Goal: Navigation & Orientation: Find specific page/section

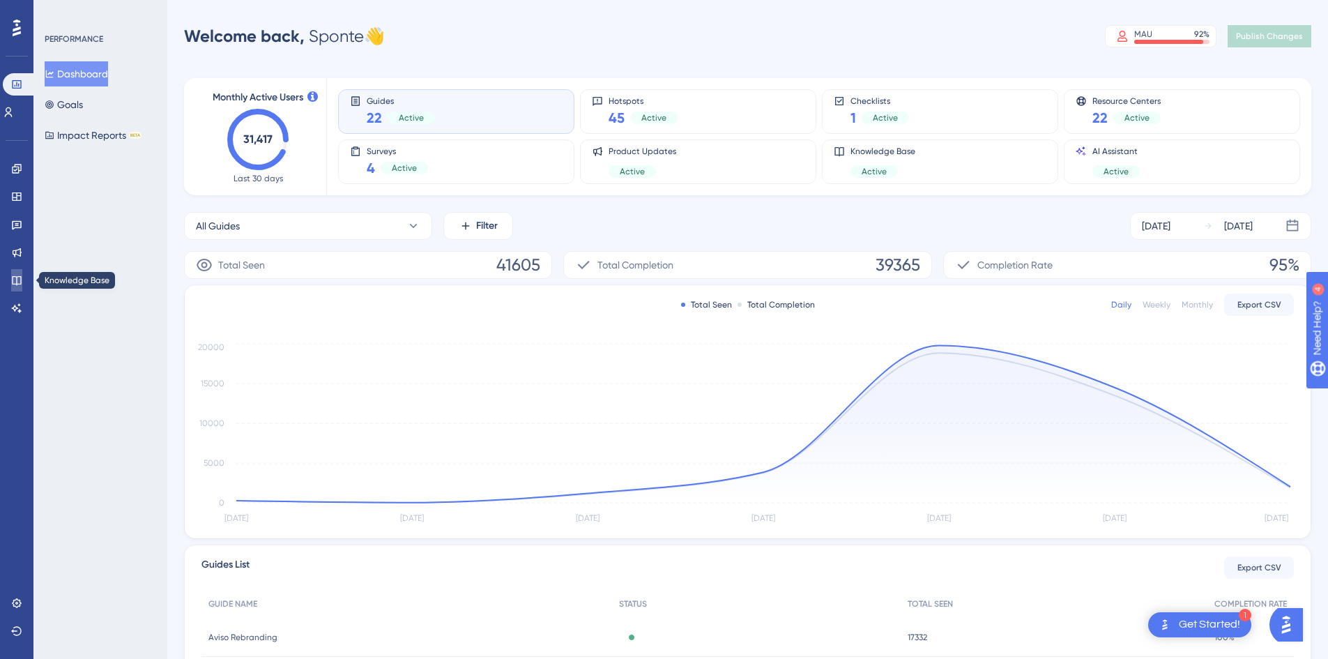
click at [20, 275] on icon at bounding box center [16, 280] width 11 height 11
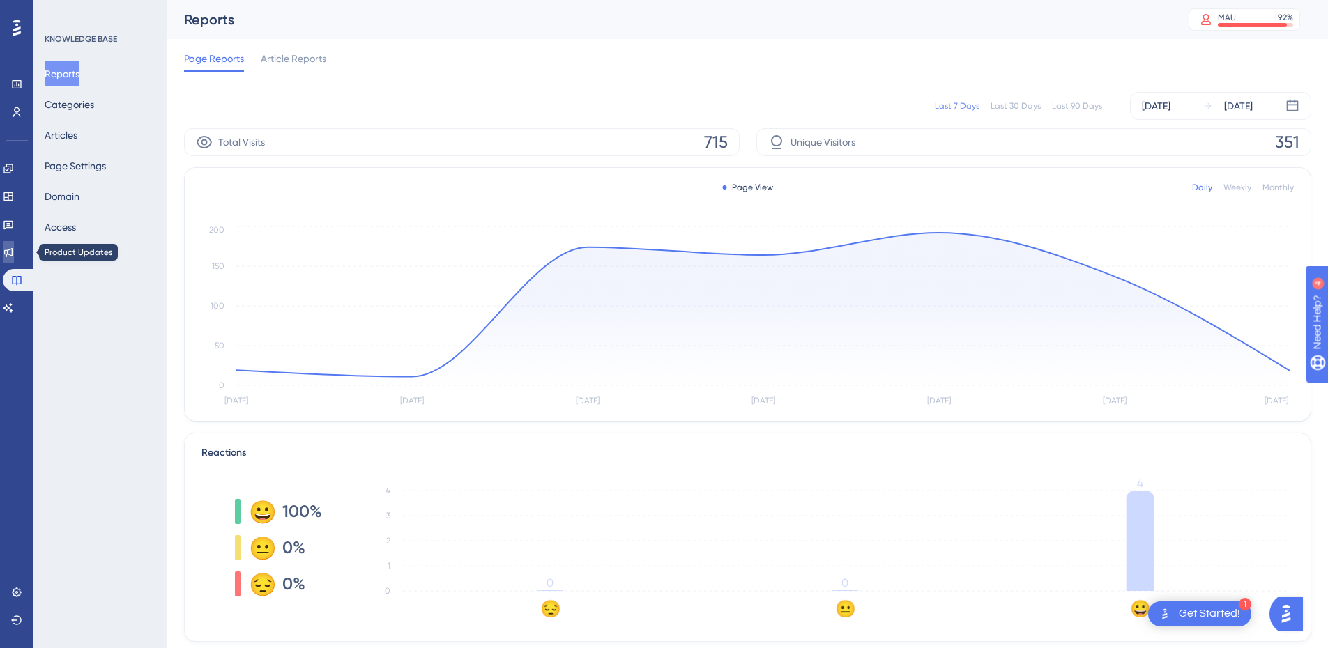
click at [13, 252] on icon at bounding box center [8, 252] width 9 height 9
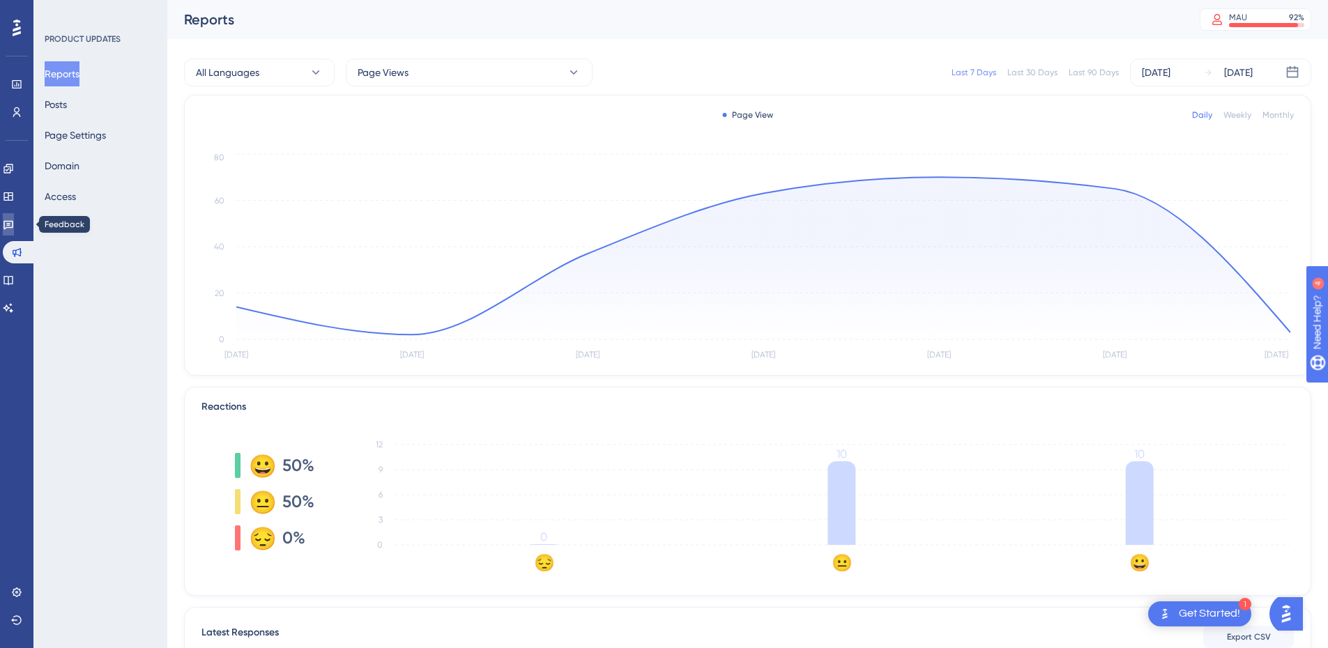
click at [14, 224] on icon at bounding box center [8, 224] width 11 height 11
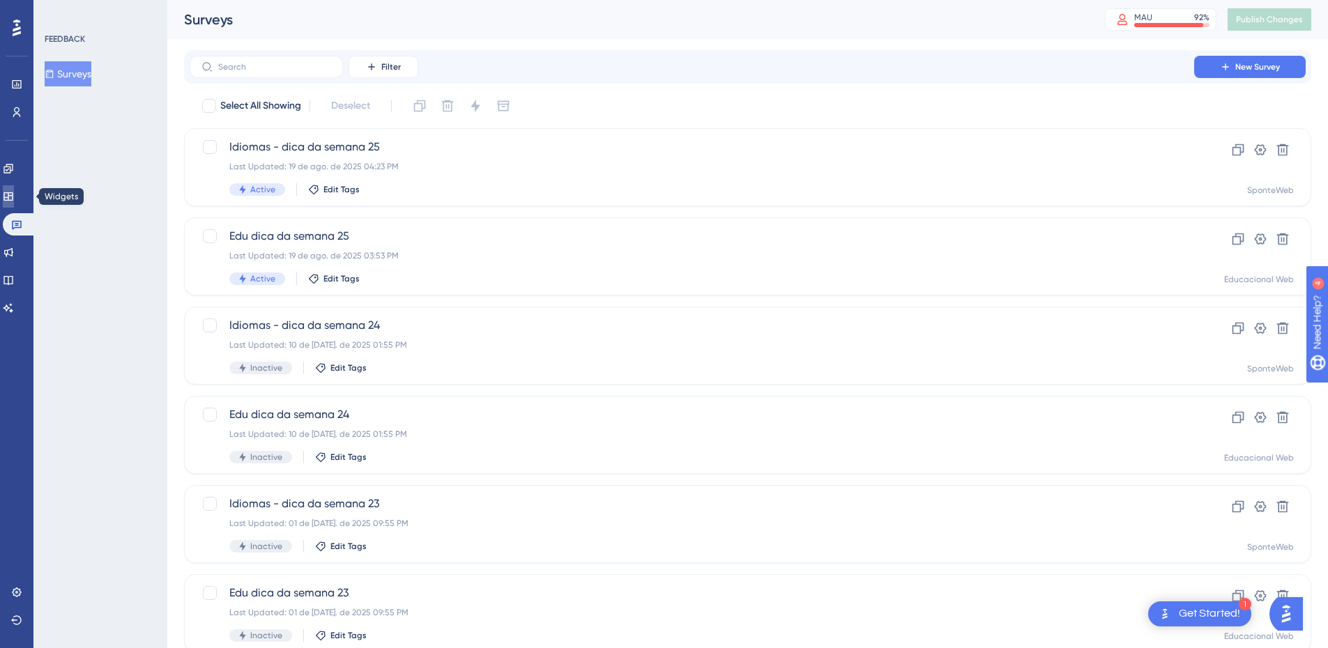
click at [14, 193] on link at bounding box center [8, 196] width 11 height 22
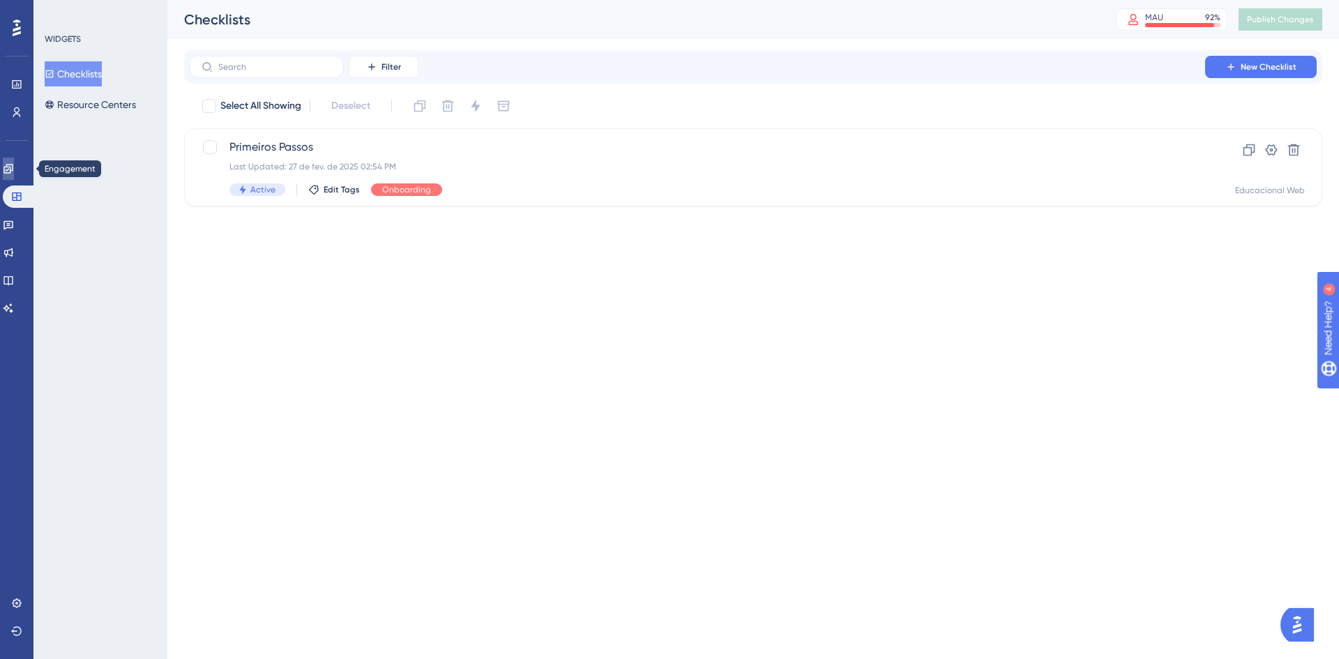
click at [14, 167] on icon at bounding box center [8, 168] width 11 height 11
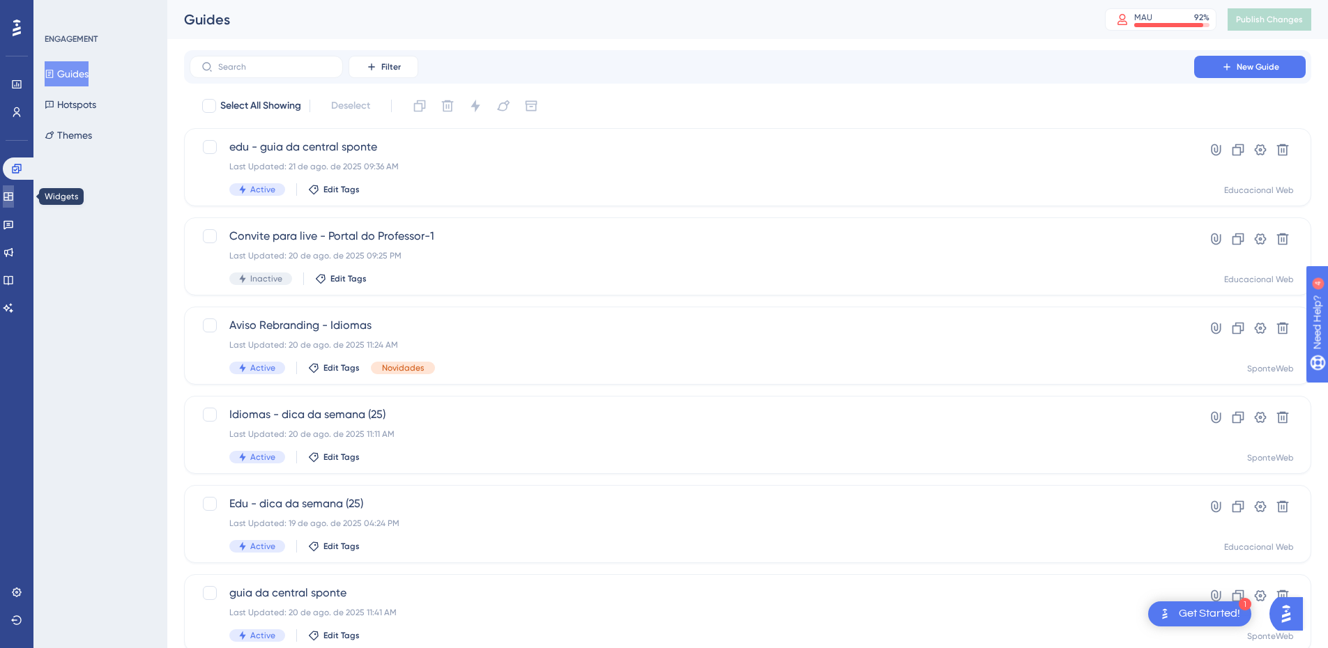
click at [13, 198] on icon at bounding box center [7, 196] width 9 height 8
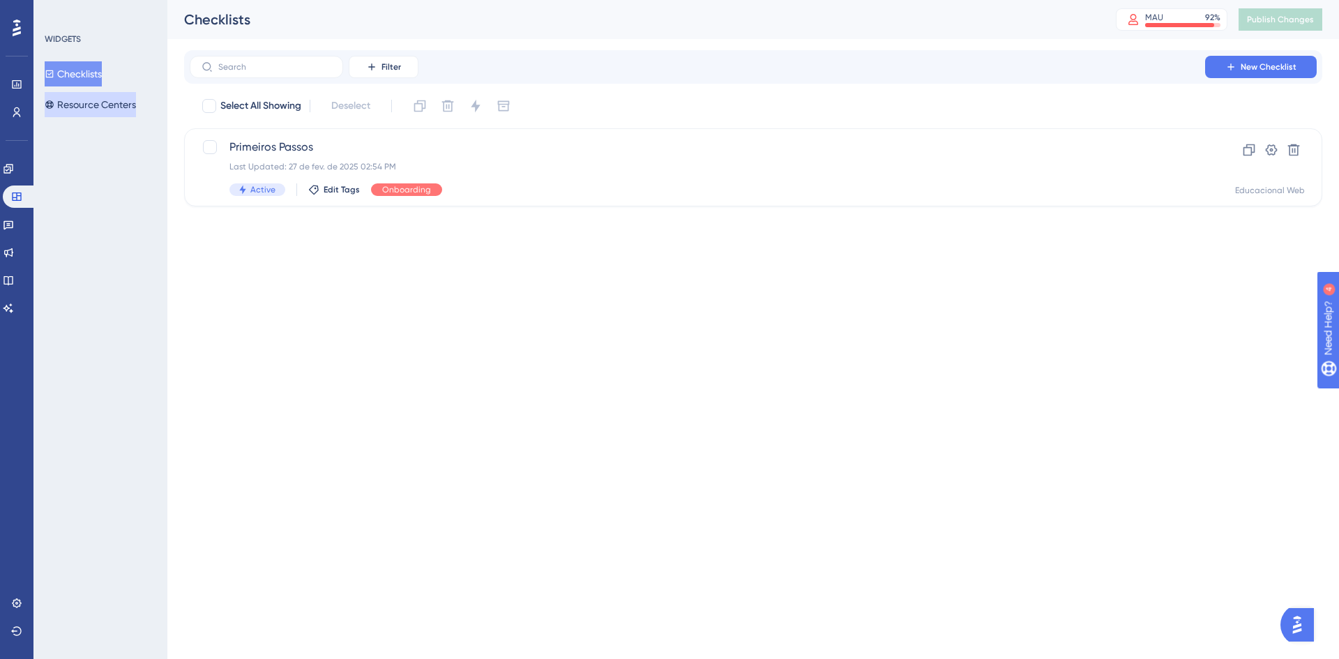
click at [125, 104] on button "Resource Centers" at bounding box center [90, 104] width 91 height 25
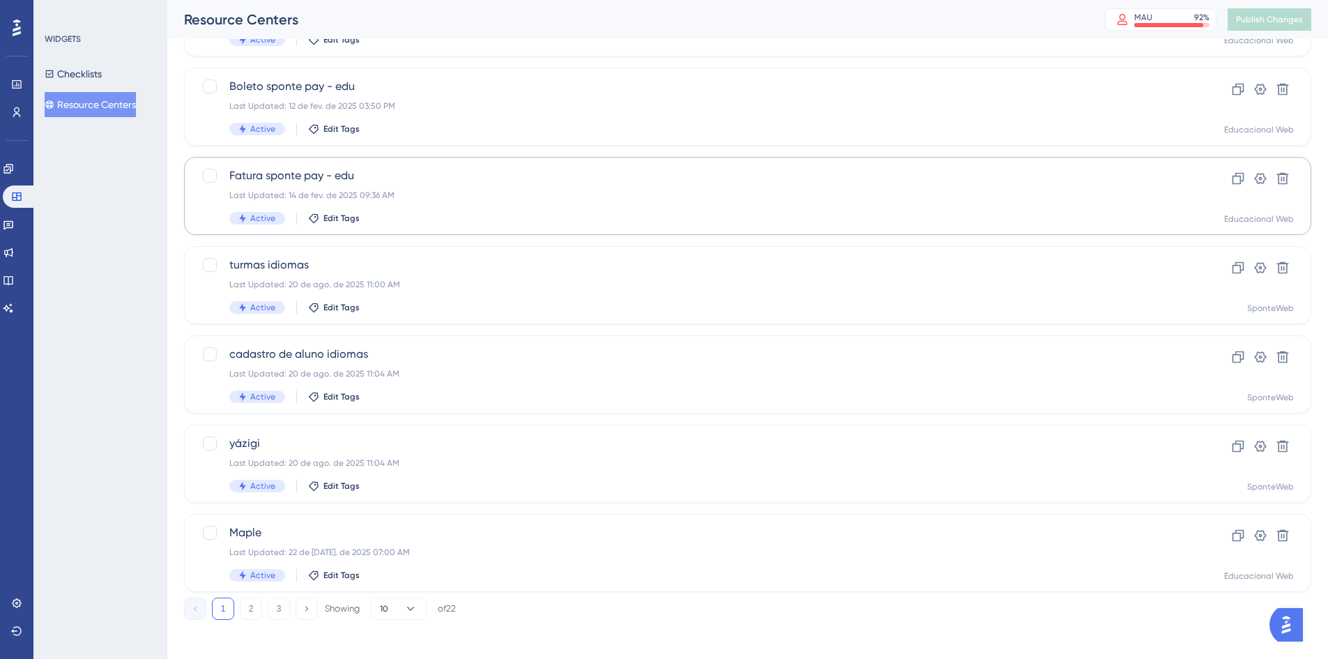
scroll to position [423, 0]
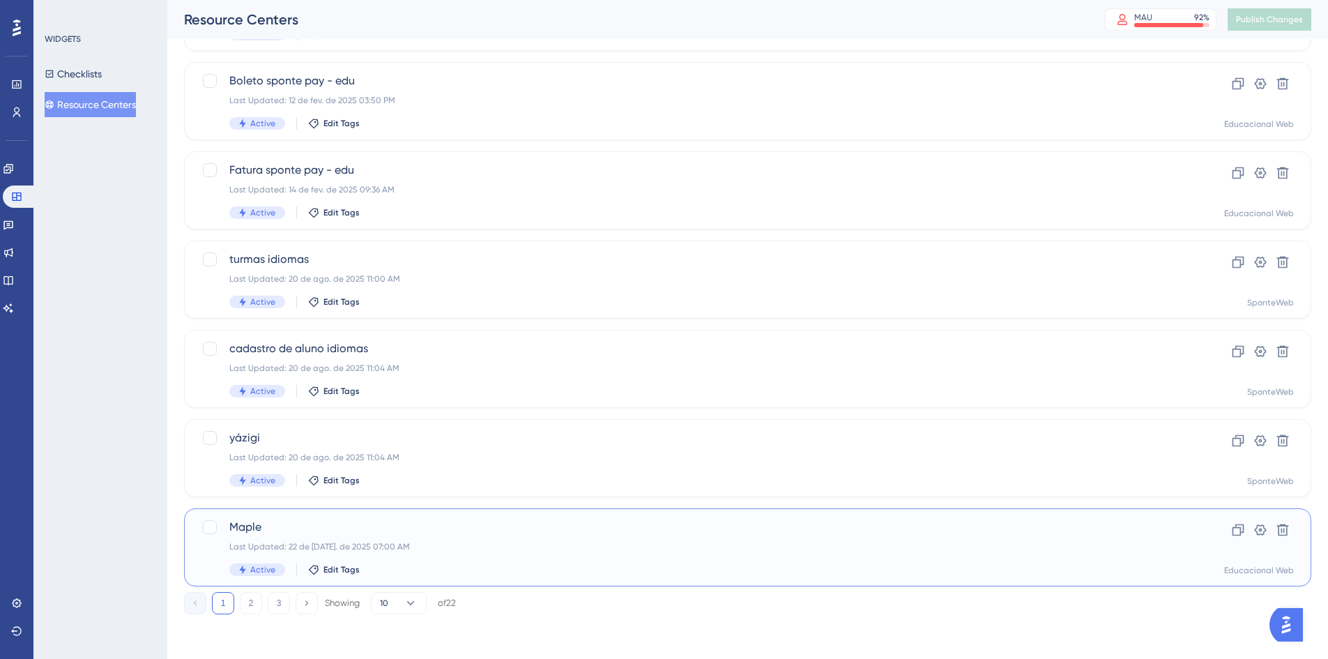
click at [265, 529] on span "Maple" at bounding box center [691, 527] width 925 height 17
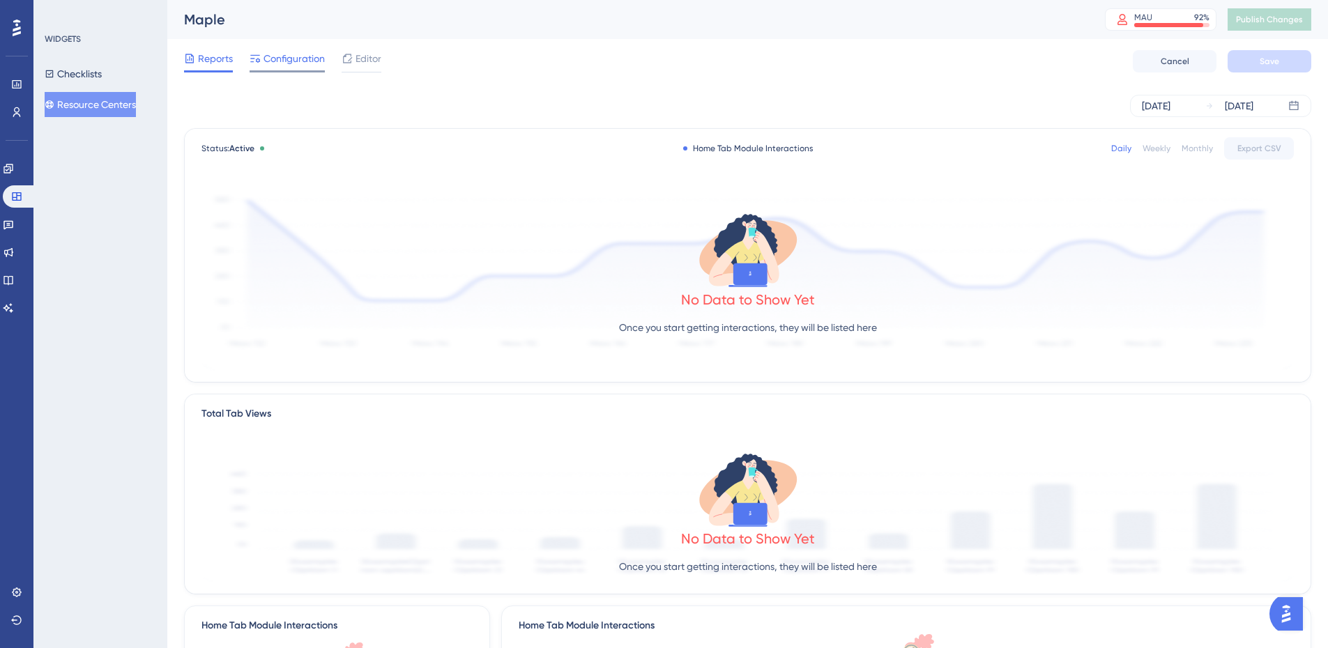
click at [283, 54] on span "Configuration" at bounding box center [294, 58] width 61 height 17
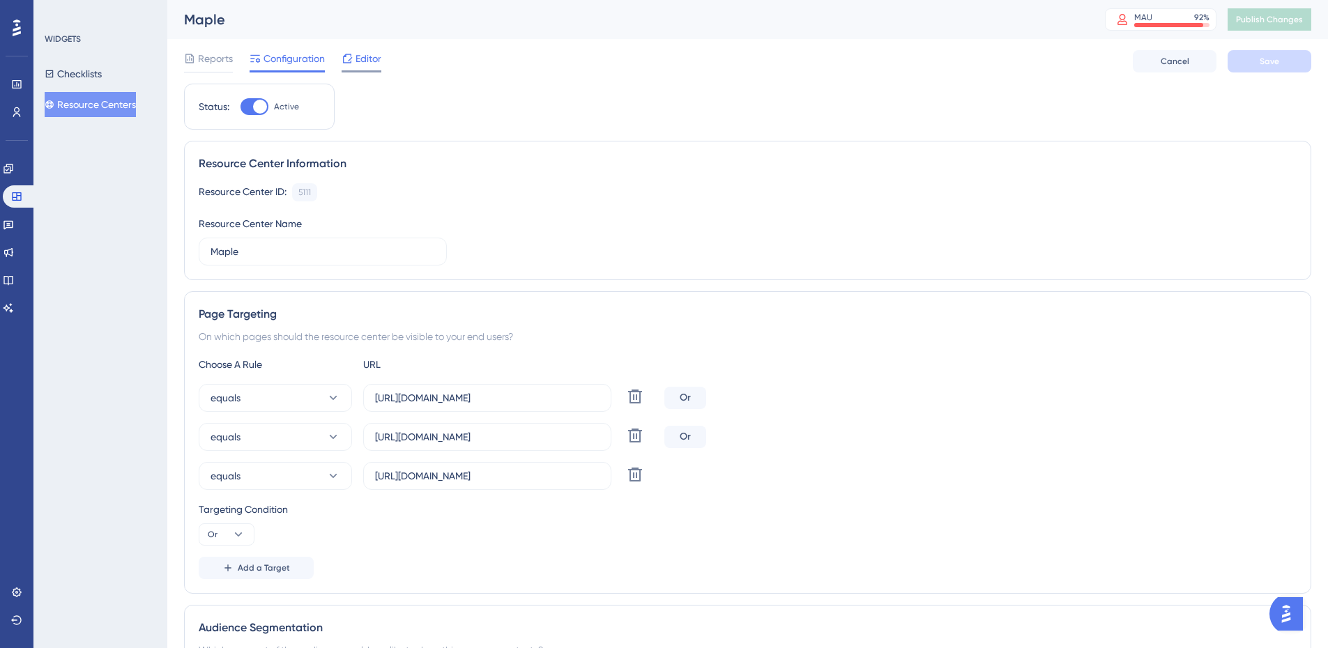
click at [363, 62] on span "Editor" at bounding box center [369, 58] width 26 height 17
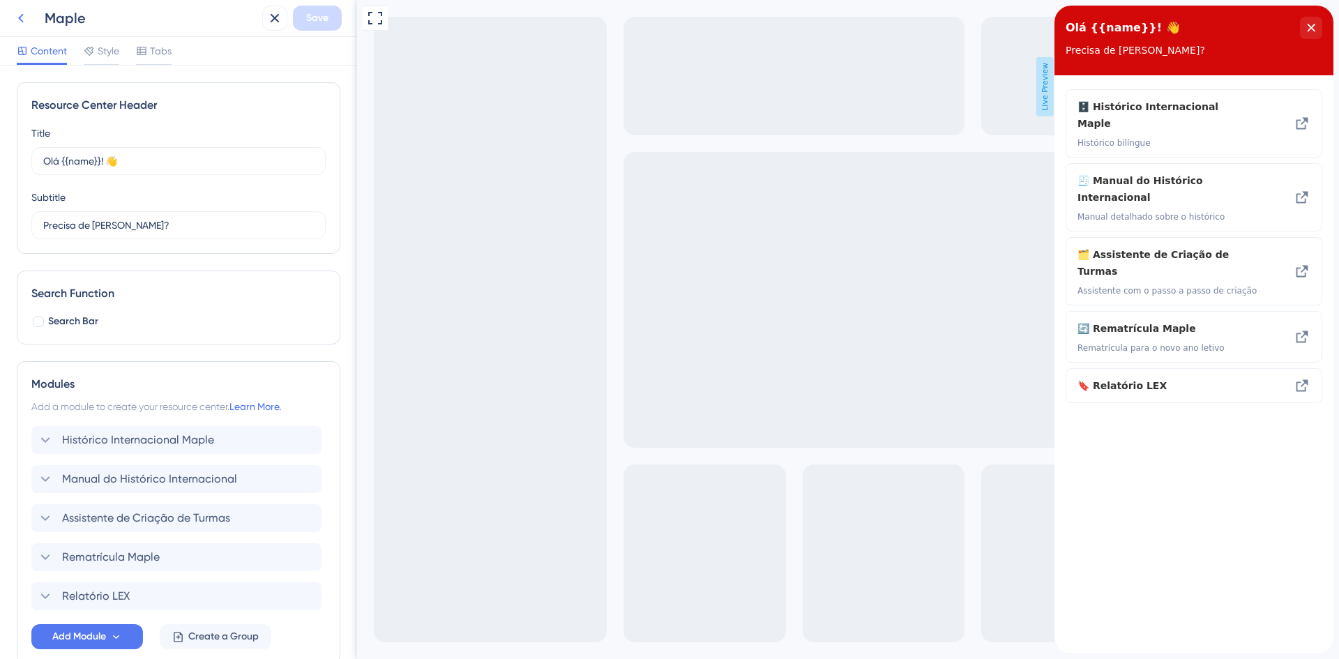
click at [22, 23] on icon at bounding box center [21, 18] width 17 height 17
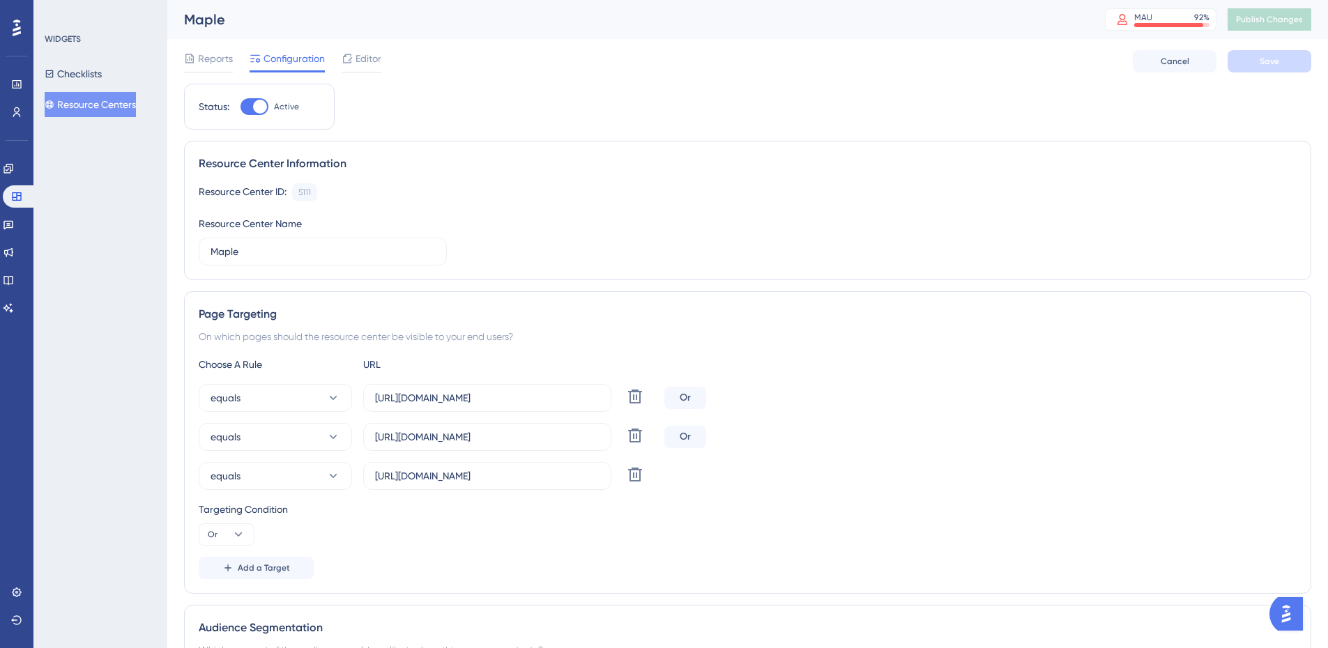
click at [84, 102] on button "Resource Centers" at bounding box center [90, 104] width 91 height 25
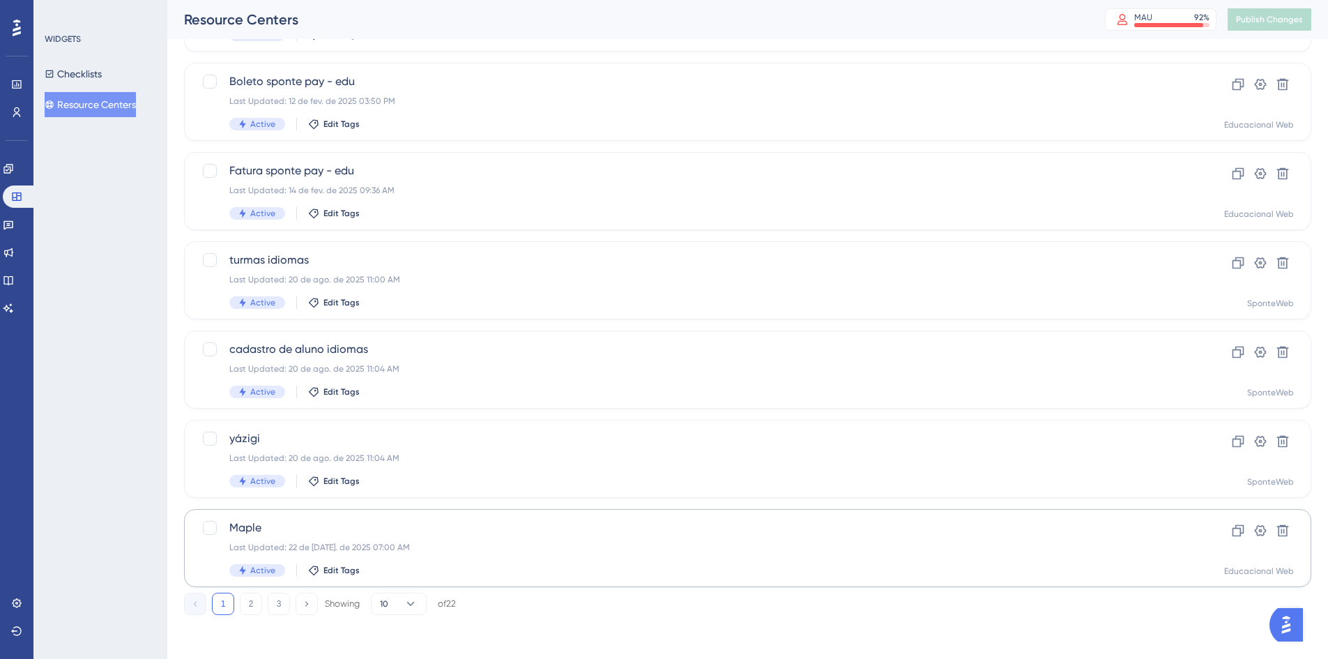
scroll to position [423, 0]
click at [251, 600] on button "2" at bounding box center [251, 603] width 22 height 22
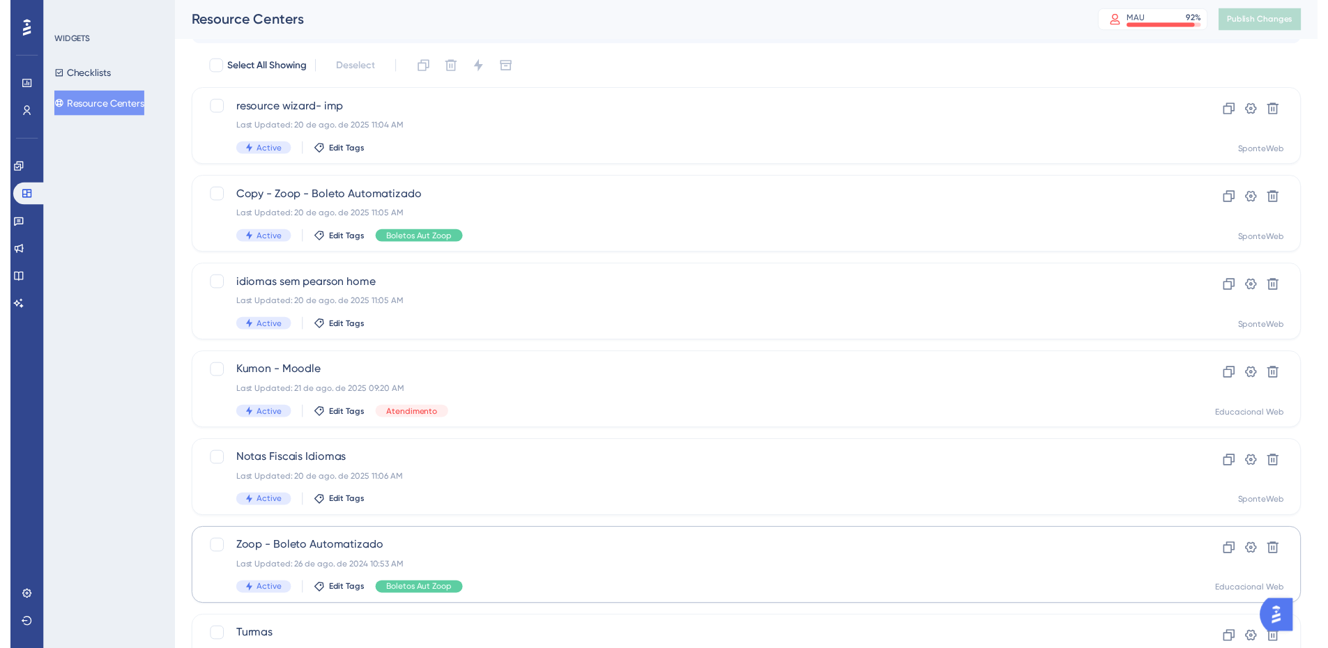
scroll to position [5, 0]
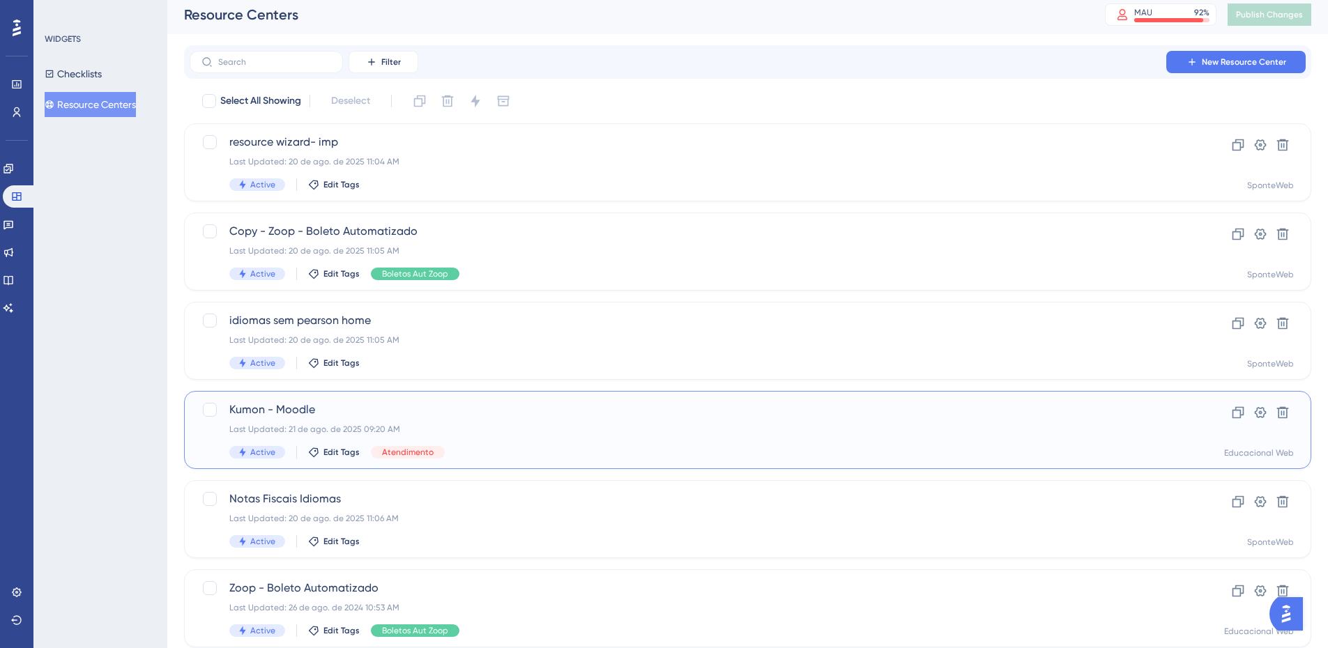
click at [291, 412] on span "Kumon - Moodle" at bounding box center [691, 410] width 925 height 17
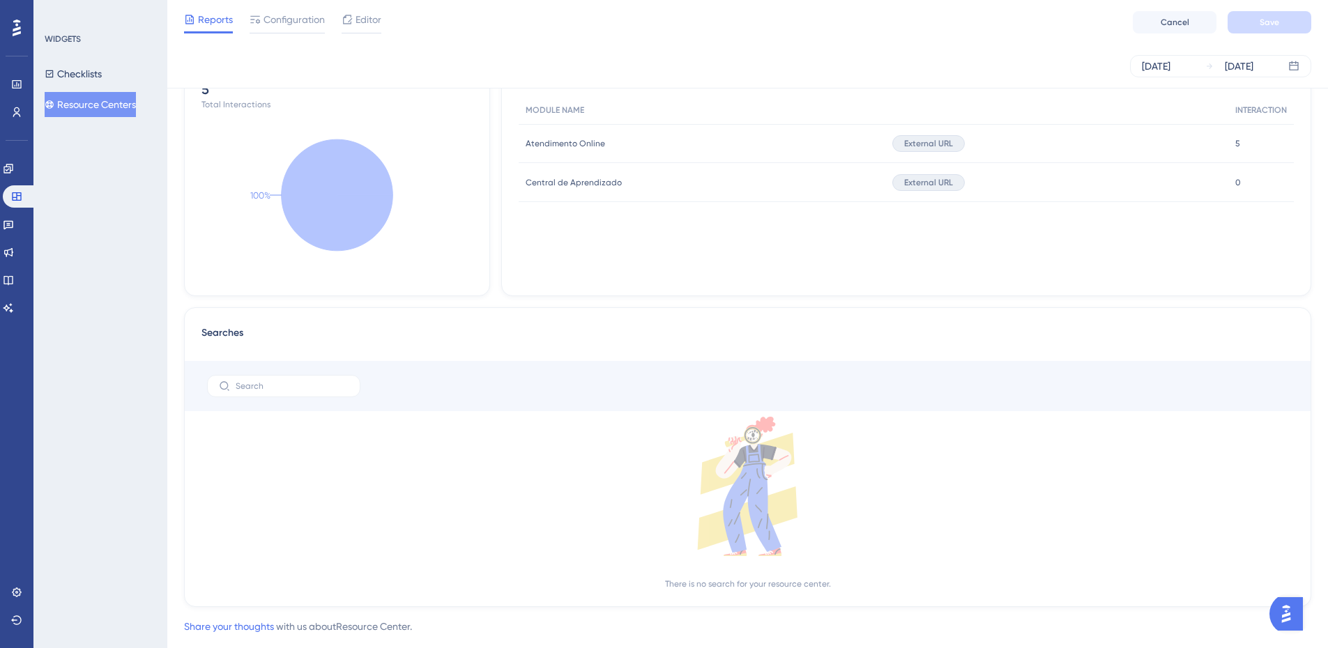
scroll to position [418, 0]
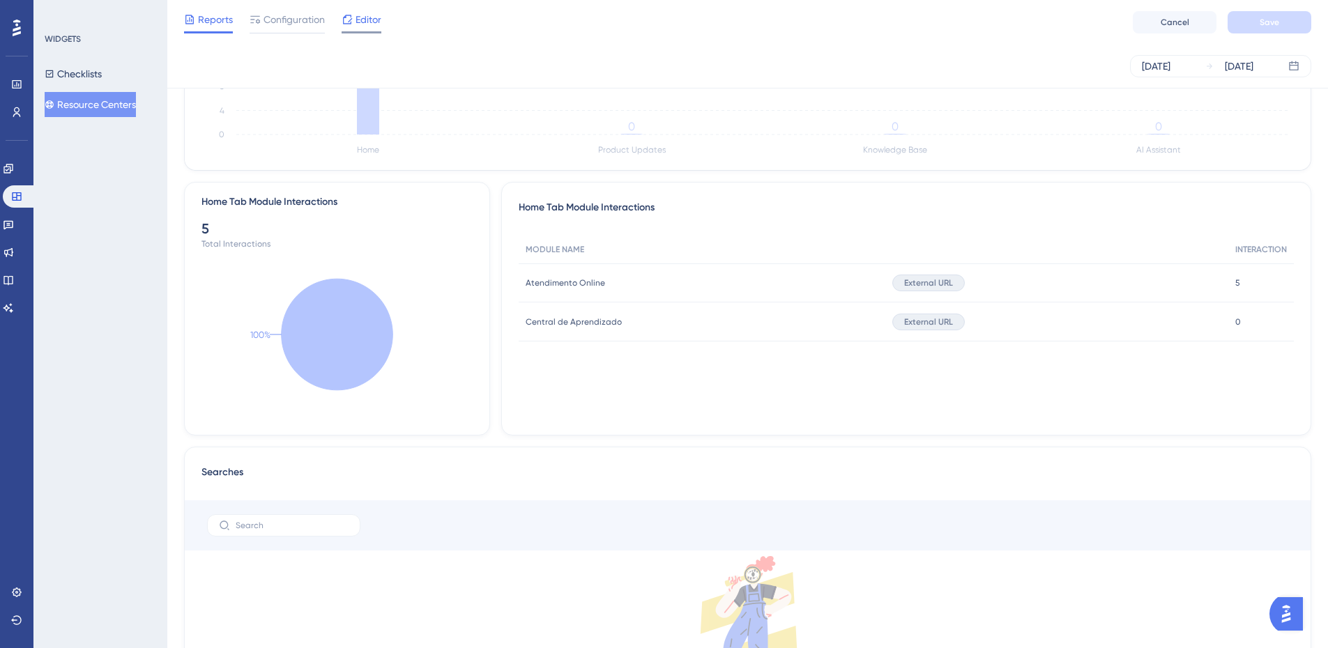
click at [351, 23] on icon at bounding box center [347, 19] width 9 height 9
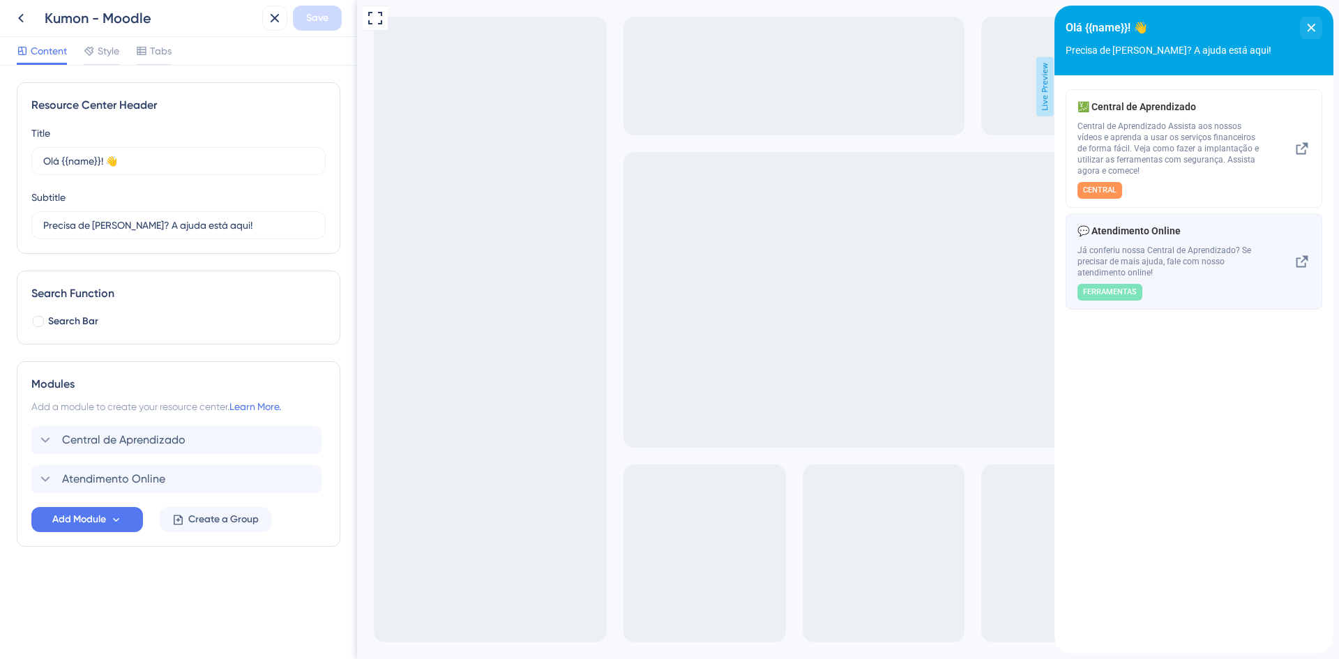
click at [1194, 252] on span "Já conferiu nossa Central de Aprendizado? Se precisar de mais ajuda, fale com n…" at bounding box center [1170, 261] width 186 height 33
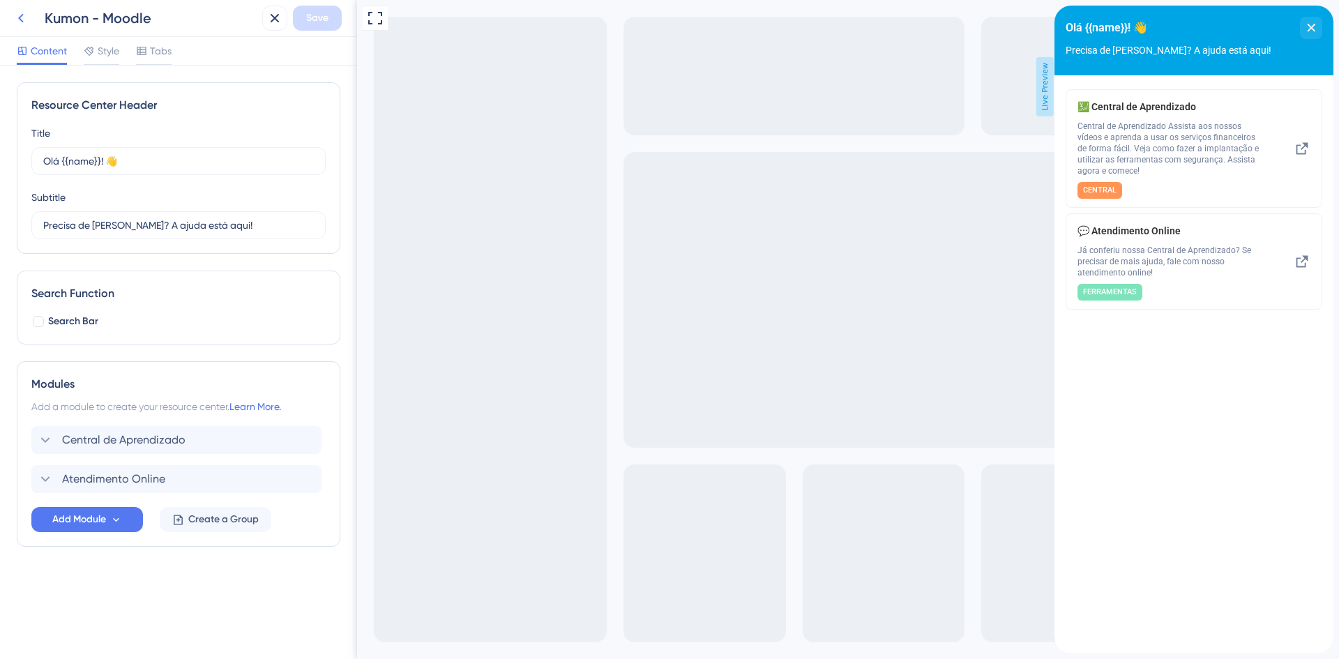
click at [20, 20] on icon at bounding box center [21, 18] width 6 height 9
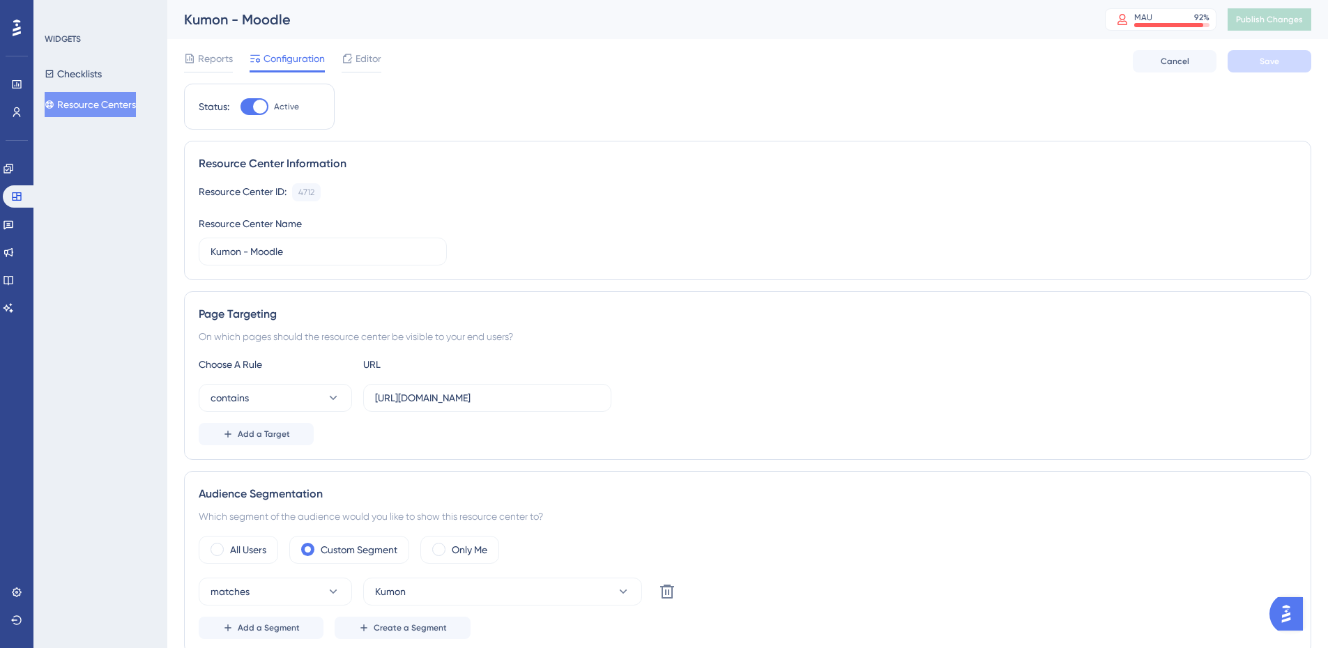
click at [103, 107] on button "Resource Centers" at bounding box center [90, 104] width 91 height 25
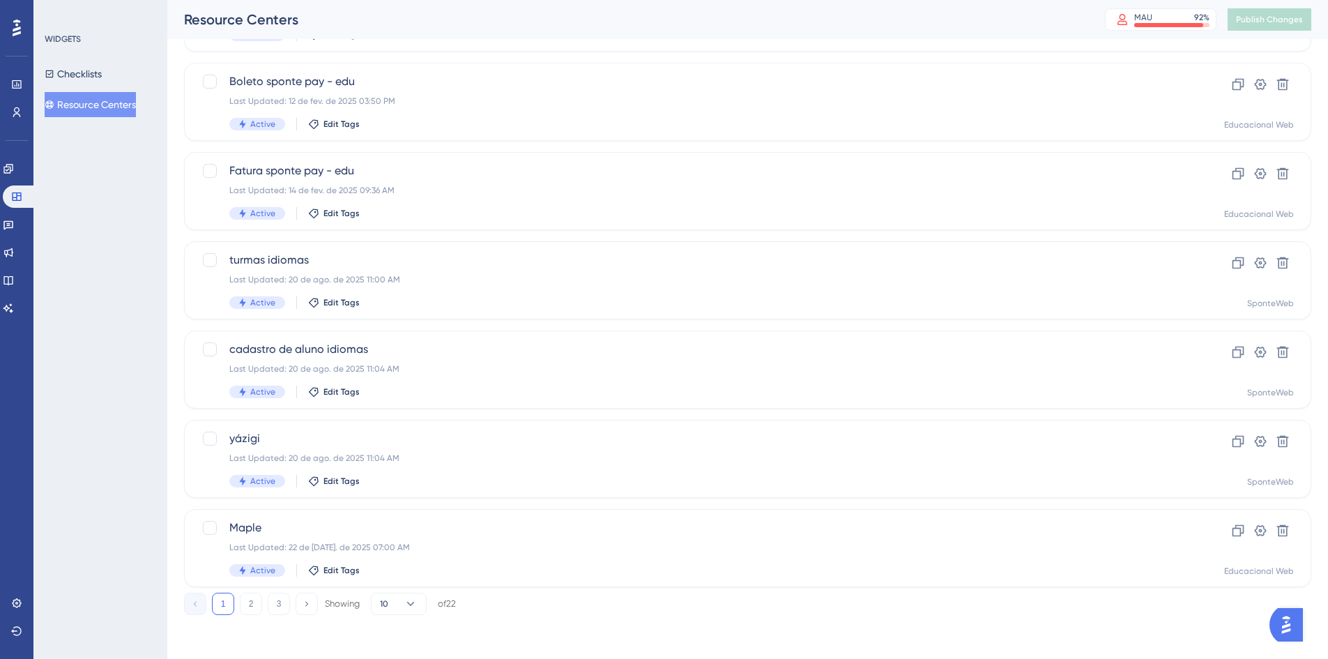
scroll to position [423, 0]
click at [248, 604] on button "2" at bounding box center [251, 603] width 22 height 22
click at [283, 602] on button "3" at bounding box center [279, 603] width 22 height 22
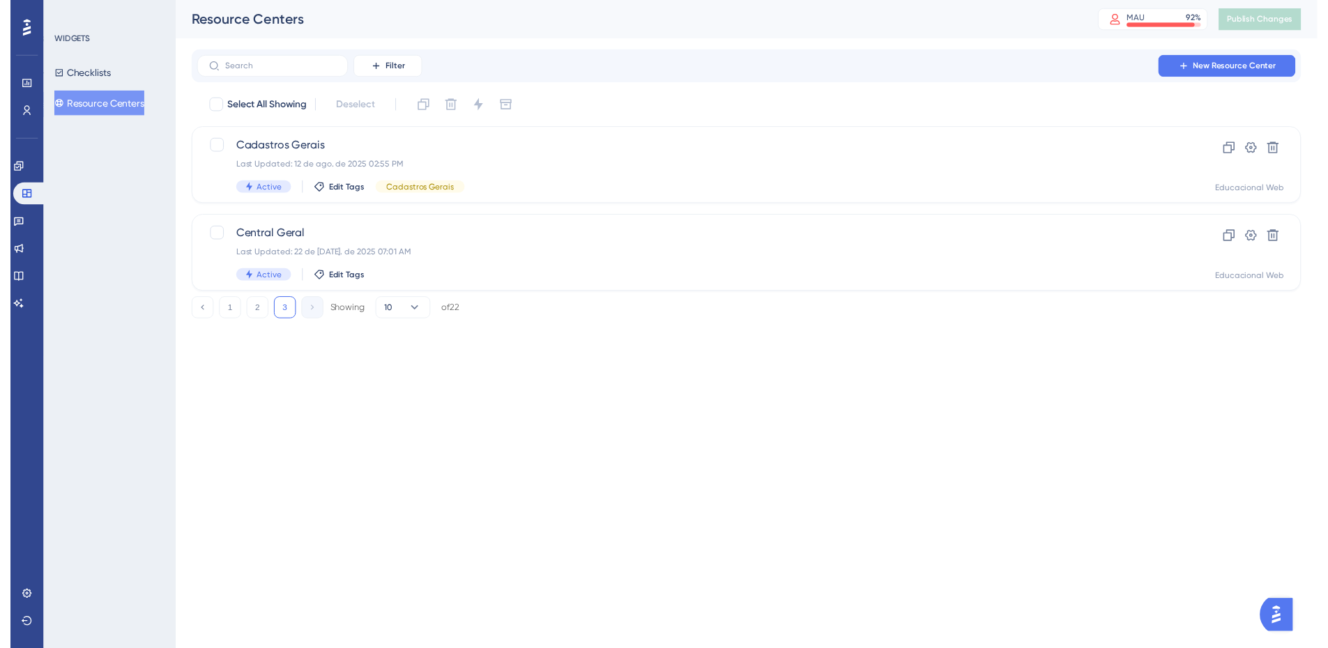
scroll to position [0, 0]
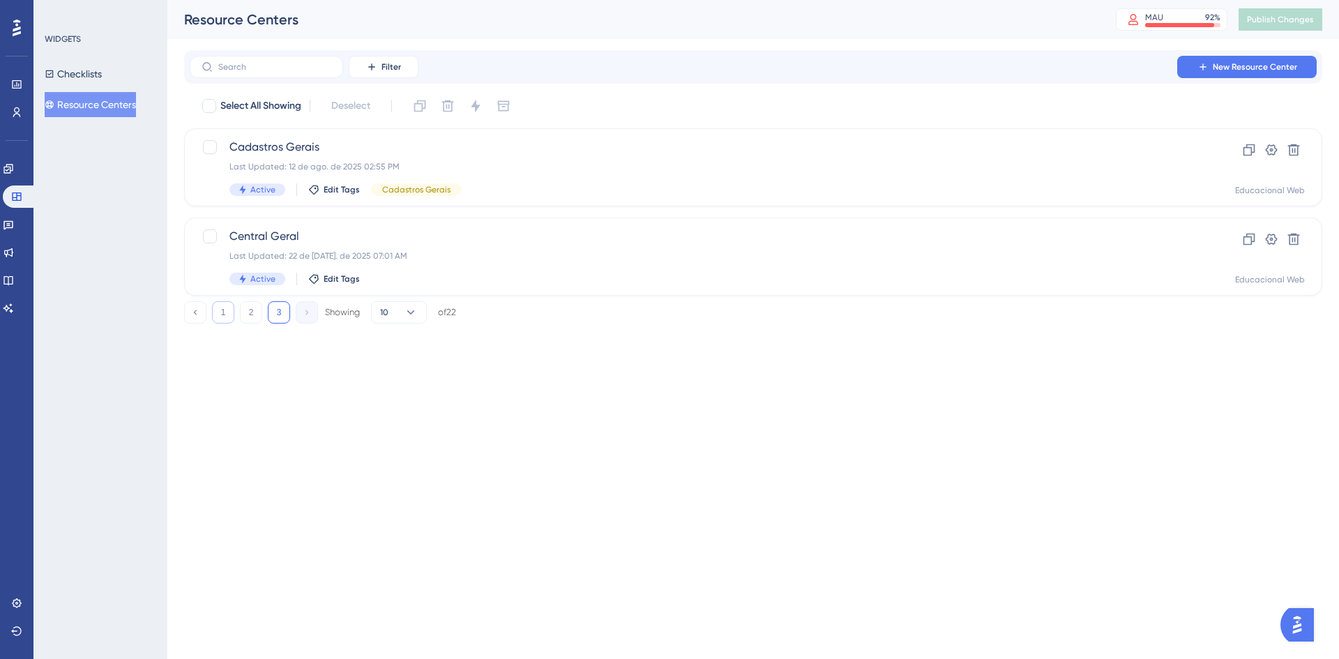
click at [226, 310] on button "1" at bounding box center [223, 312] width 22 height 22
